Goal: Share content

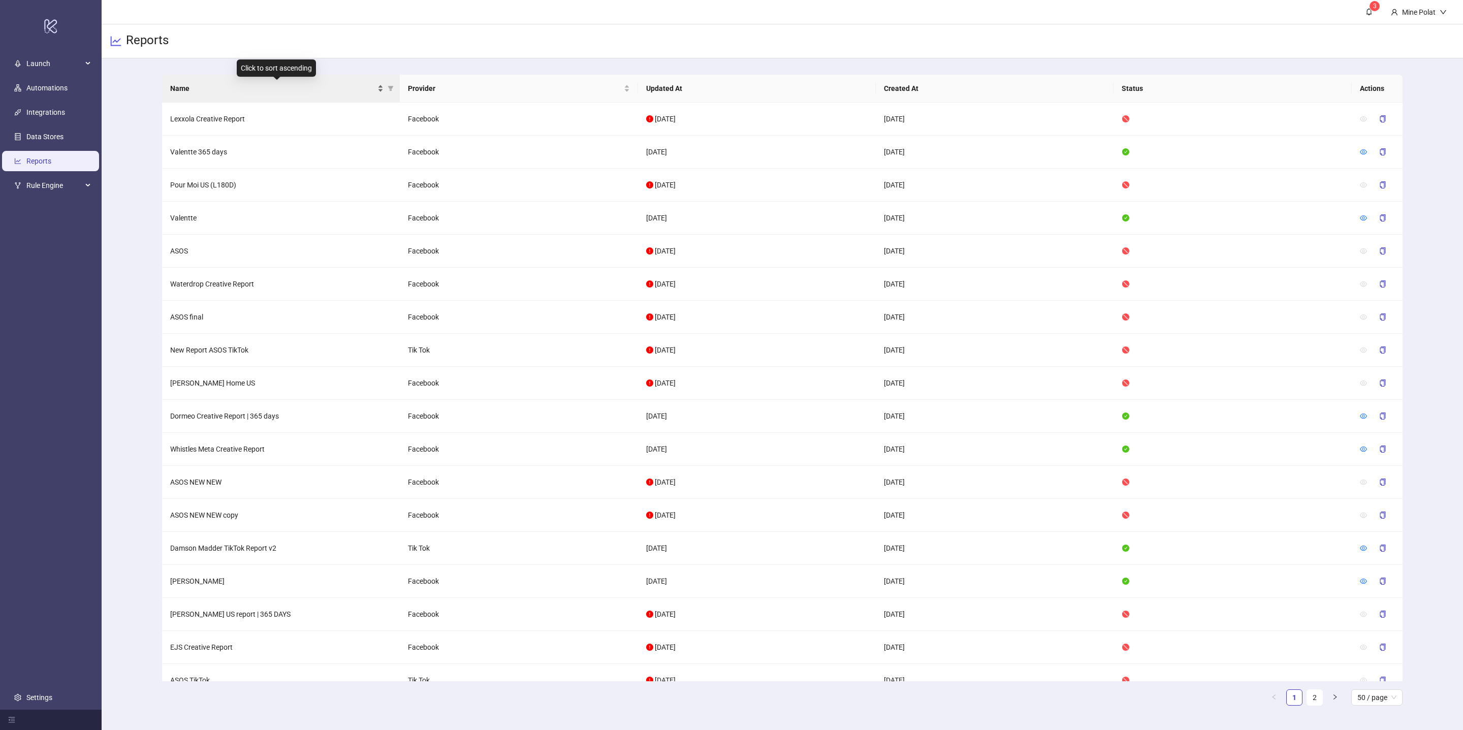
click at [301, 85] on span "Name" at bounding box center [272, 88] width 205 height 11
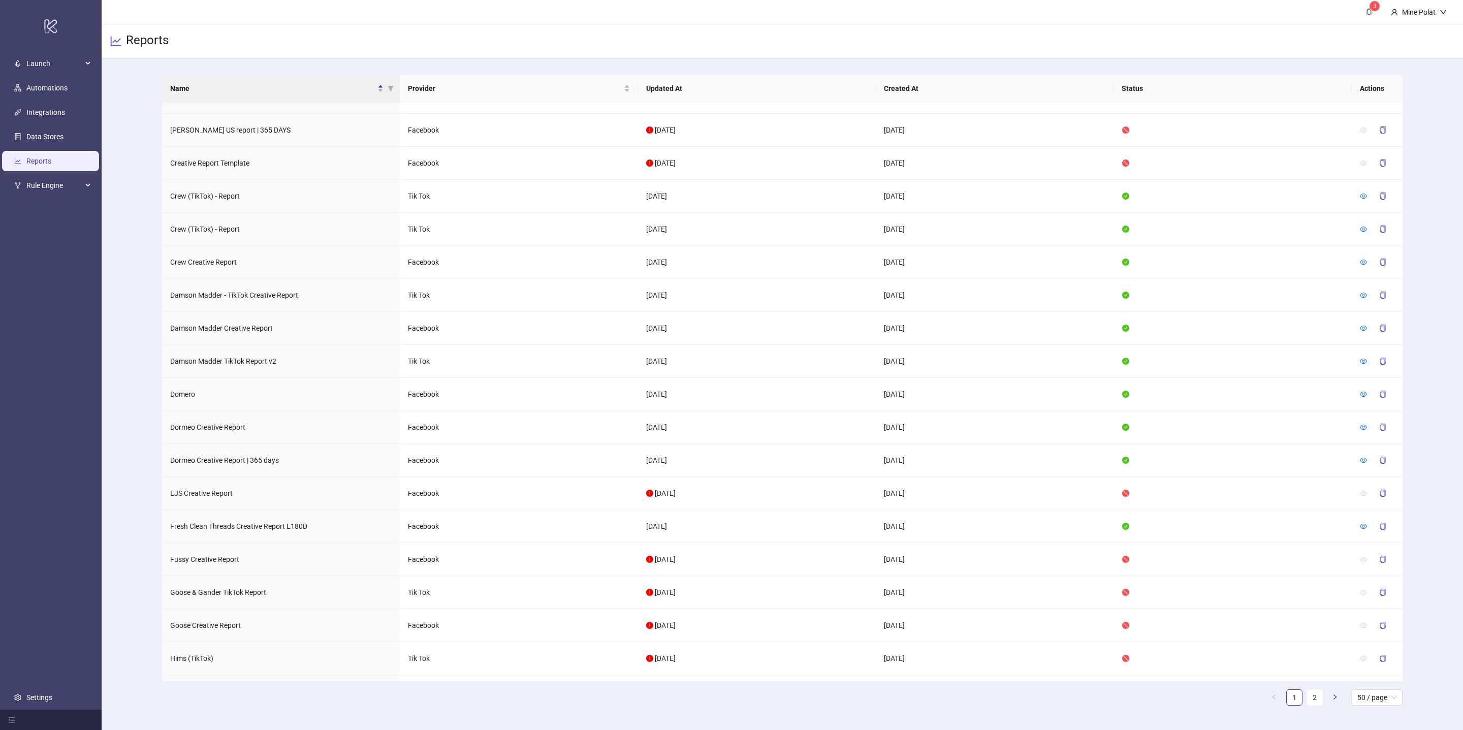
scroll to position [1084, 0]
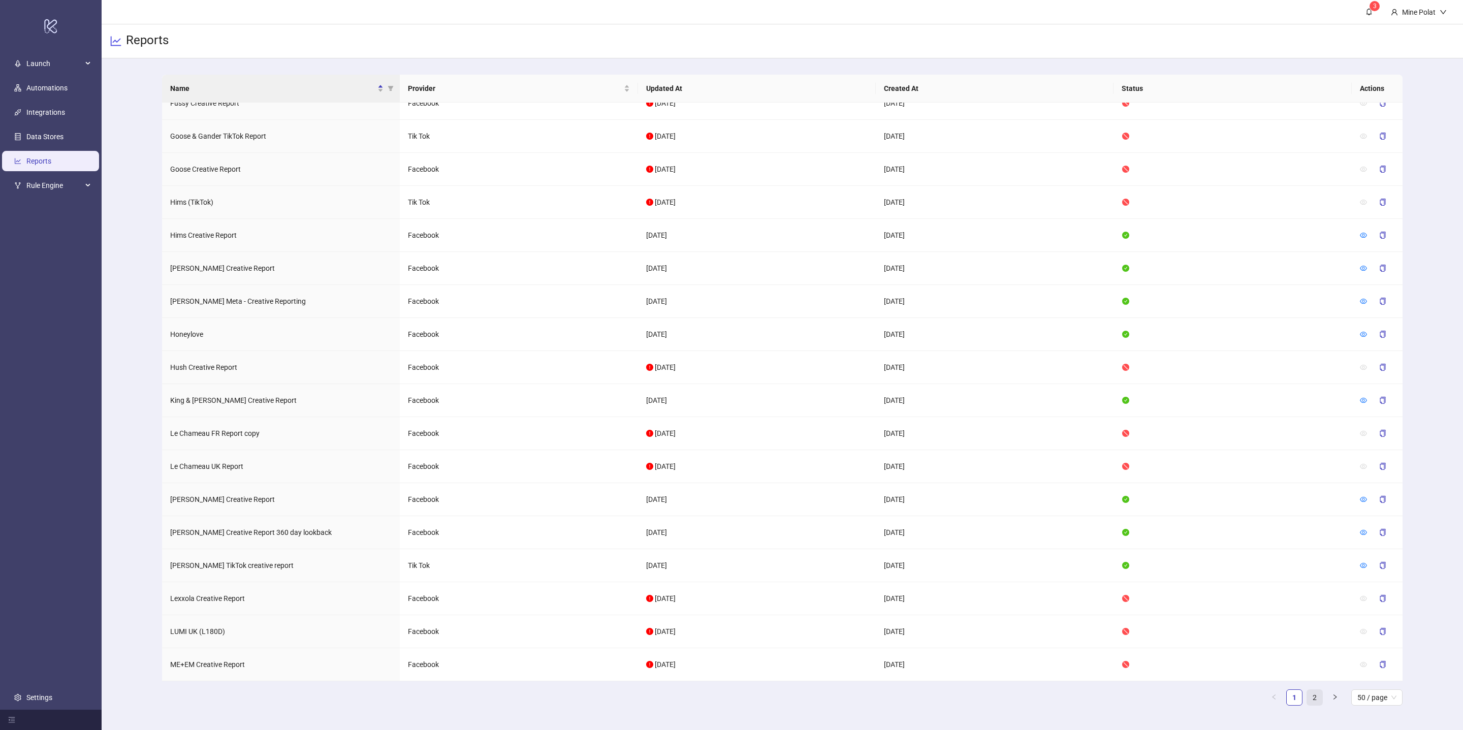
click at [1315, 700] on link "2" at bounding box center [1314, 697] width 15 height 15
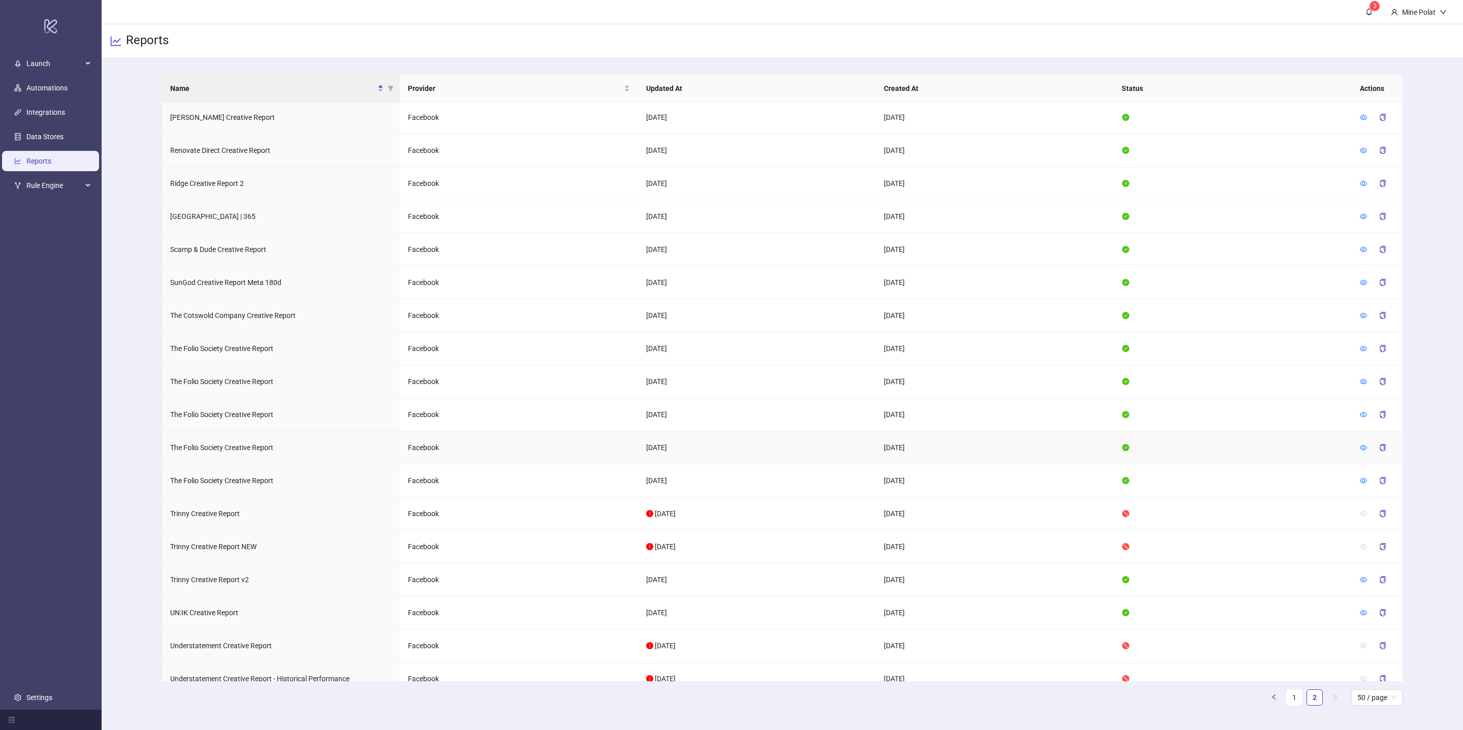
scroll to position [593, 0]
click at [1366, 255] on icon "eye" at bounding box center [1363, 252] width 7 height 5
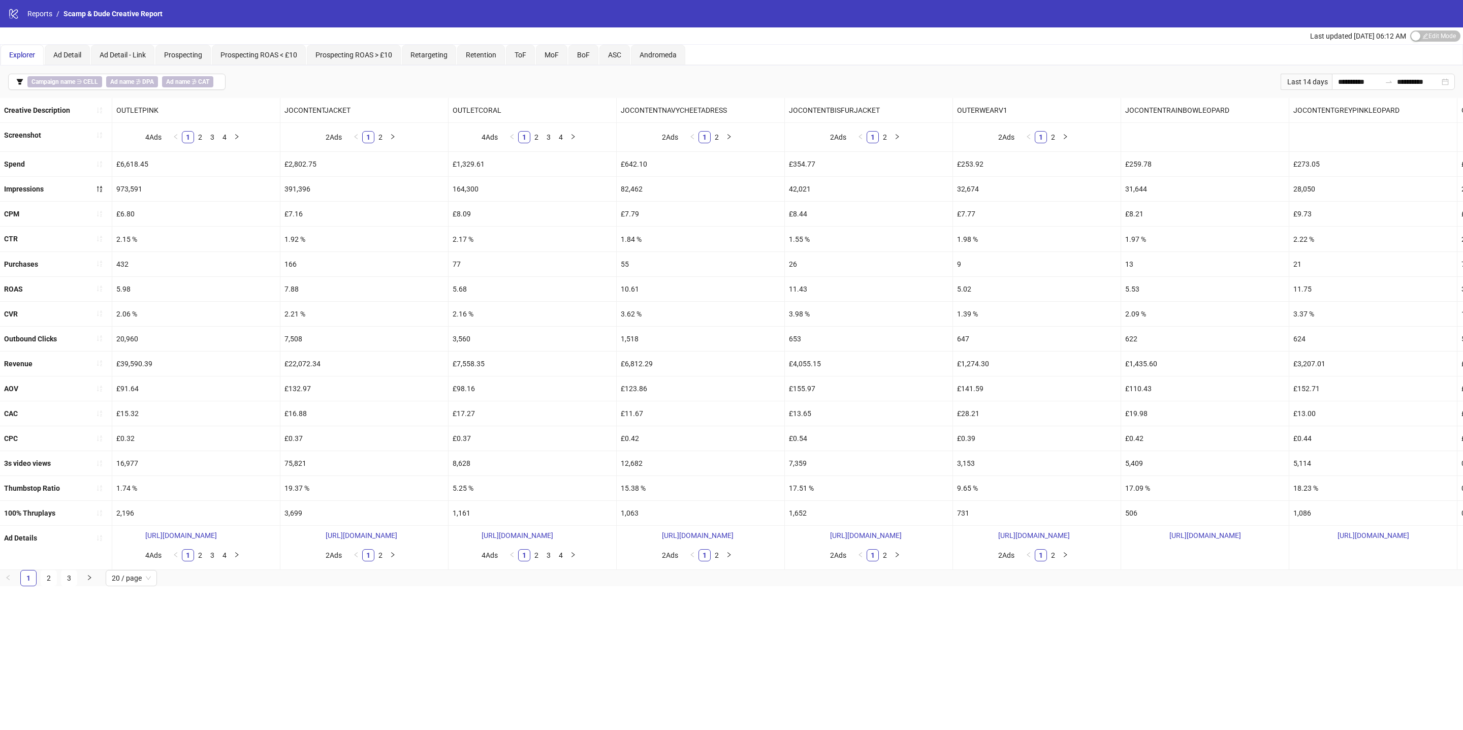
click at [1427, 38] on span "Edit Mode Edit Mode" at bounding box center [1436, 35] width 50 height 11
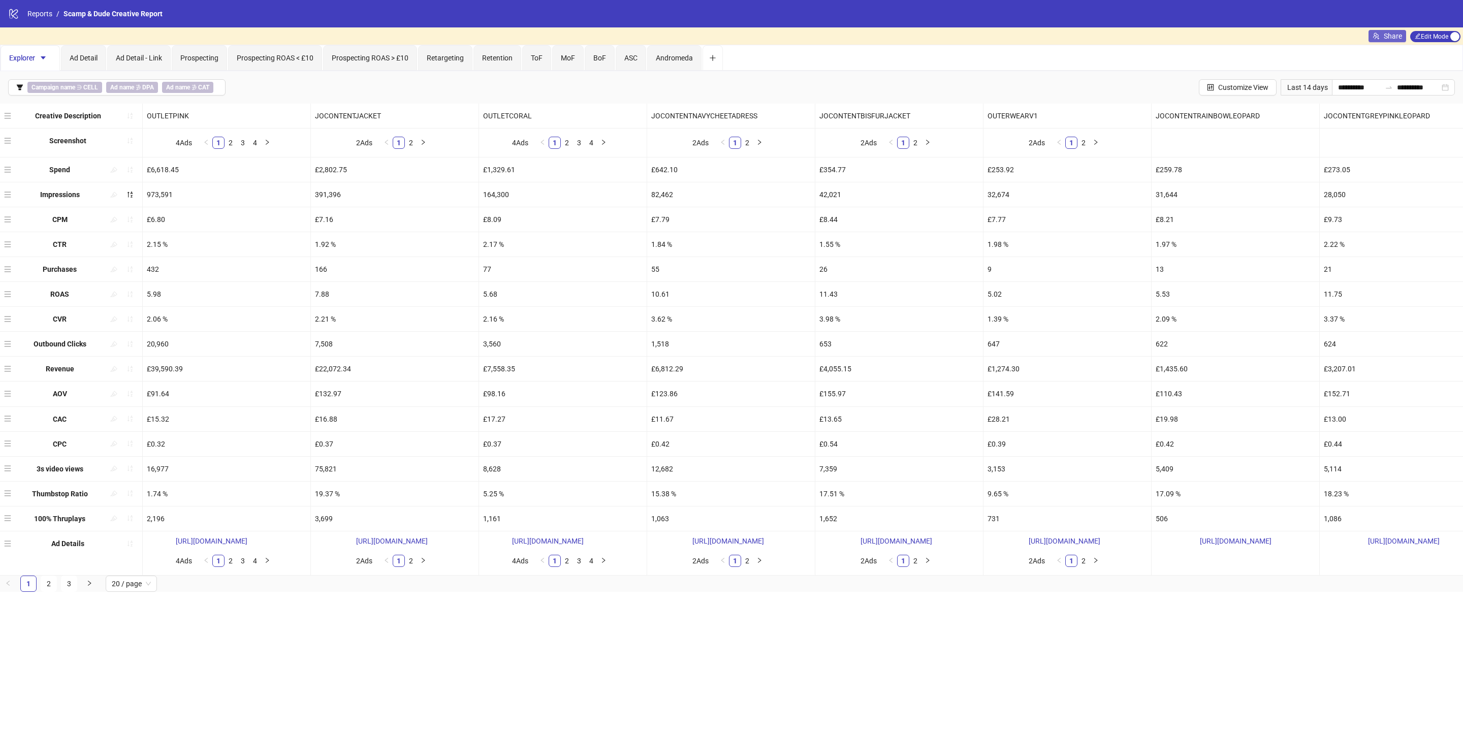
click at [1388, 36] on span "Share" at bounding box center [1393, 36] width 18 height 8
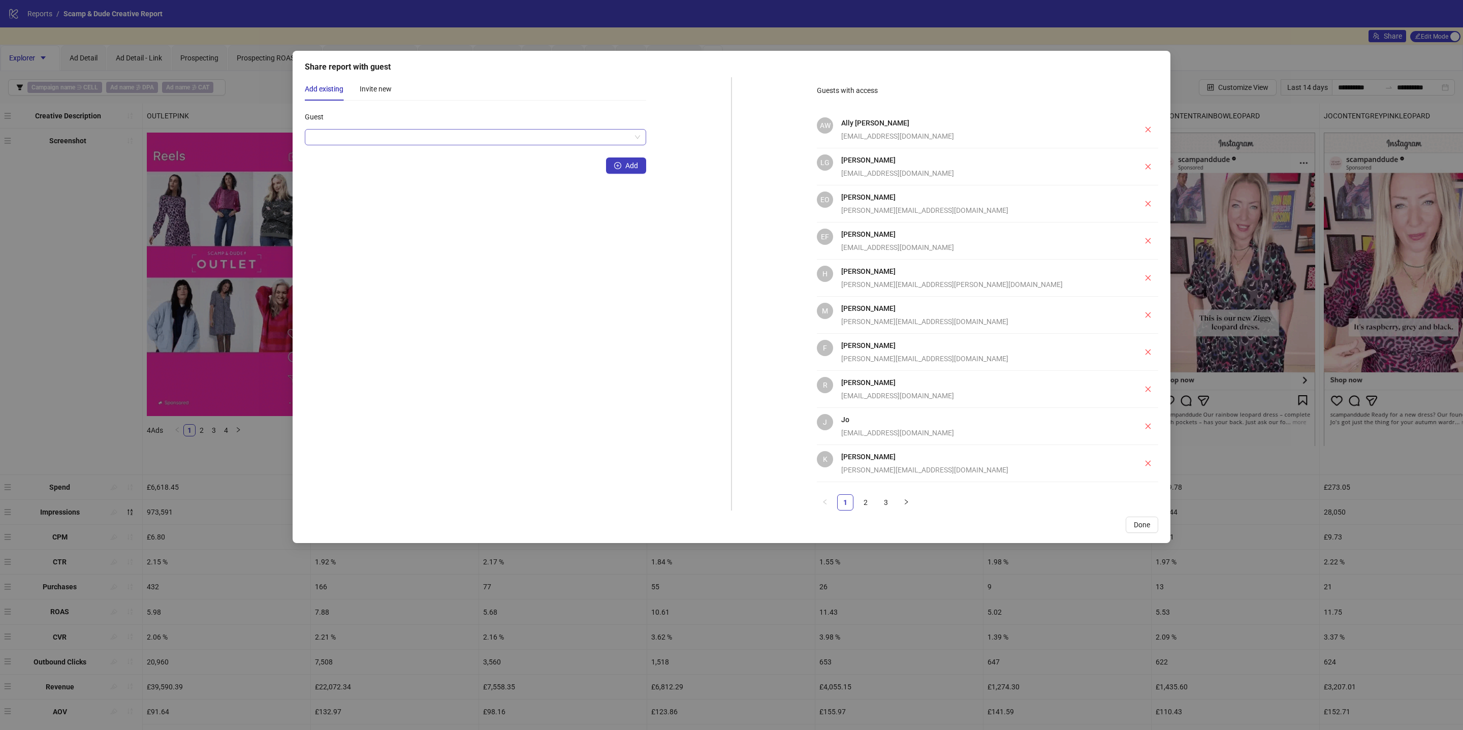
click at [573, 136] on input "Guest" at bounding box center [471, 137] width 320 height 15
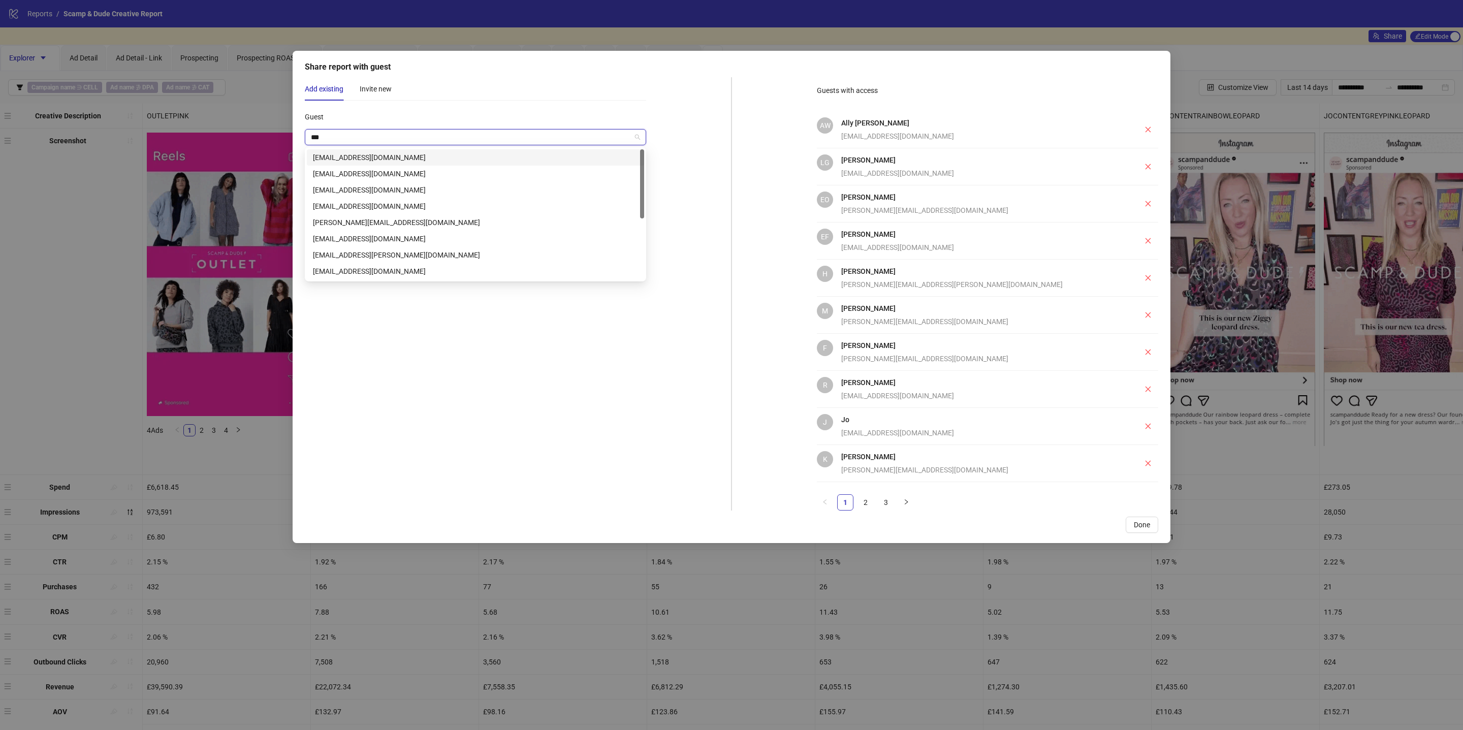
type input "****"
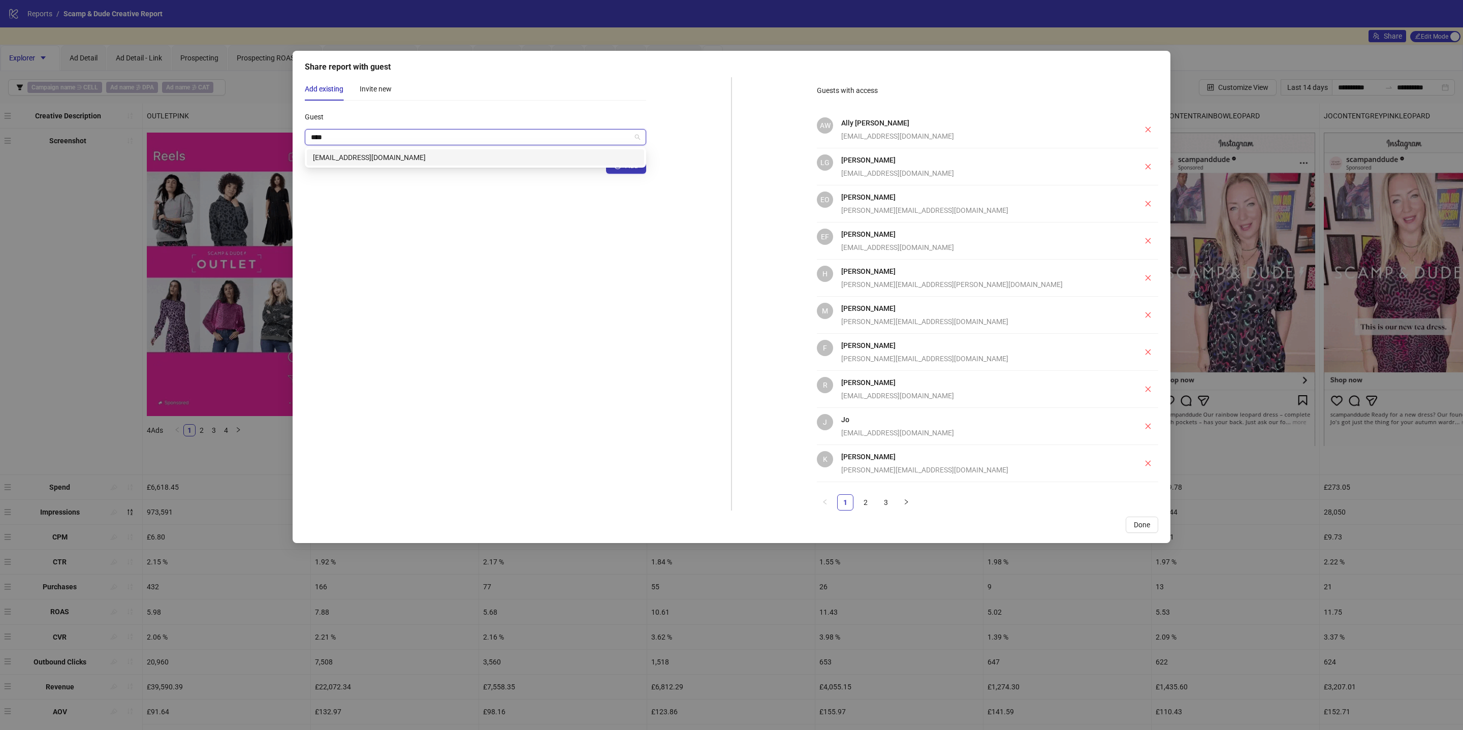
click at [539, 162] on div "[EMAIL_ADDRESS][DOMAIN_NAME]" at bounding box center [475, 157] width 325 height 11
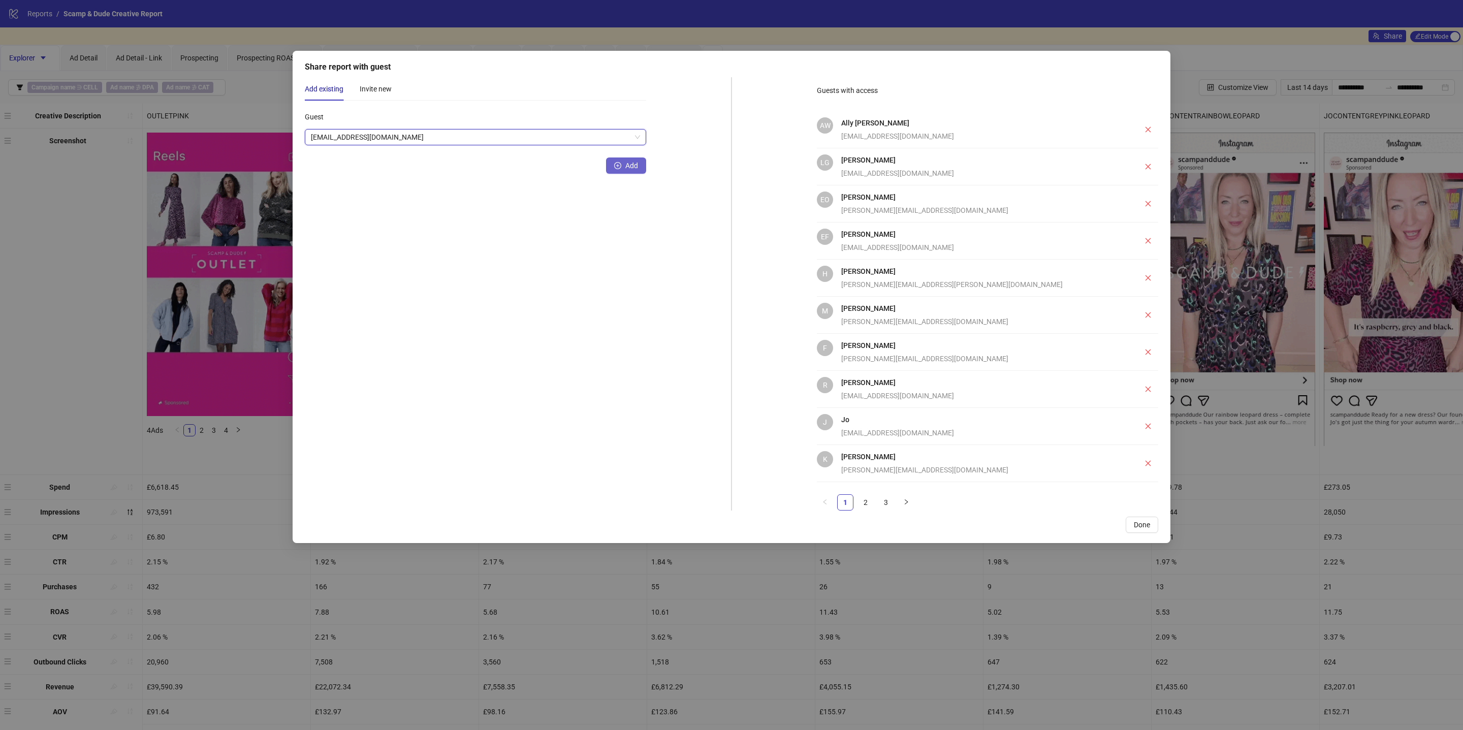
click at [629, 167] on span "Add" at bounding box center [631, 166] width 13 height 8
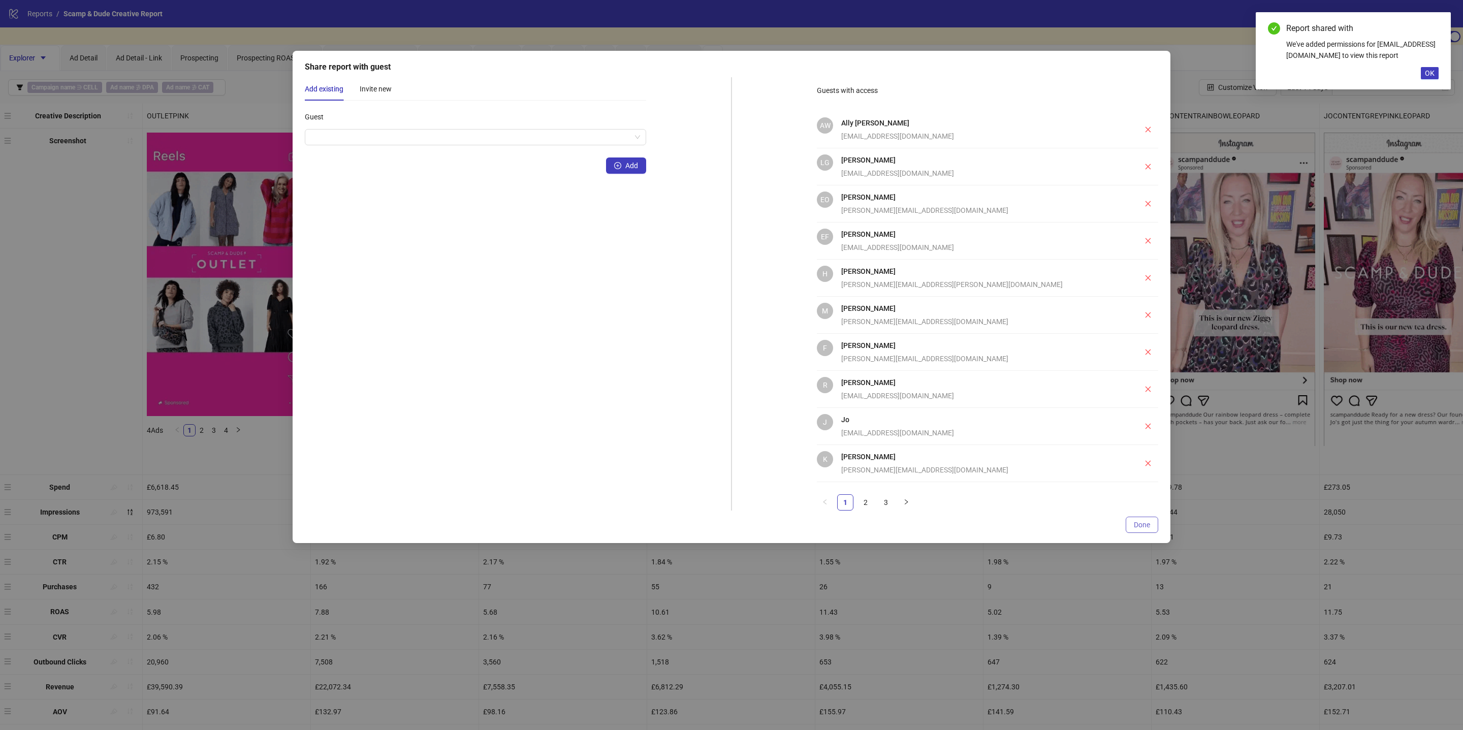
click at [1143, 526] on span "Done" at bounding box center [1142, 525] width 16 height 8
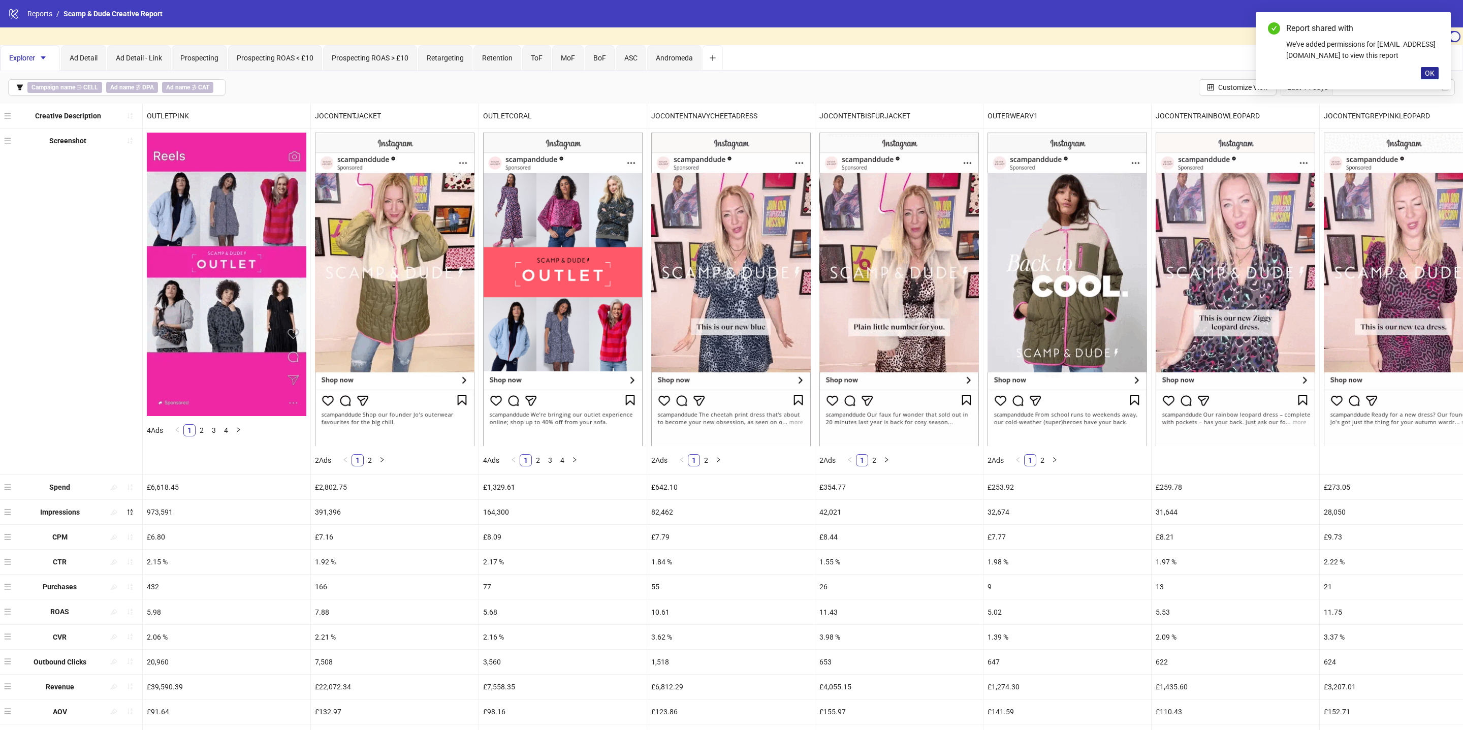
click at [1431, 71] on span "OK" at bounding box center [1430, 73] width 10 height 8
